Goal: Task Accomplishment & Management: Manage account settings

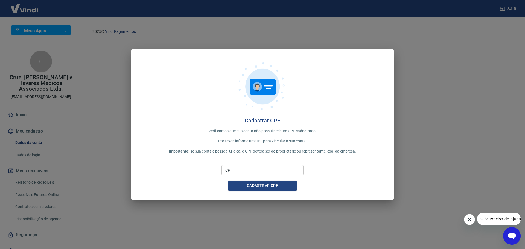
click at [207, 202] on div "Cadastrar CPF Verificamos que sua conta não possui nenhum CPF cadastrado. Por f…" at bounding box center [262, 124] width 525 height 249
click at [94, 72] on div "Cadastrar CPF Verificamos que sua conta não possui nenhum CPF cadastrado. Por f…" at bounding box center [262, 124] width 525 height 249
click at [470, 70] on div "Cadastrar CPF Verificamos que sua conta não possui nenhum CPF cadastrado. Por f…" at bounding box center [262, 124] width 525 height 249
